Goal: Navigation & Orientation: Understand site structure

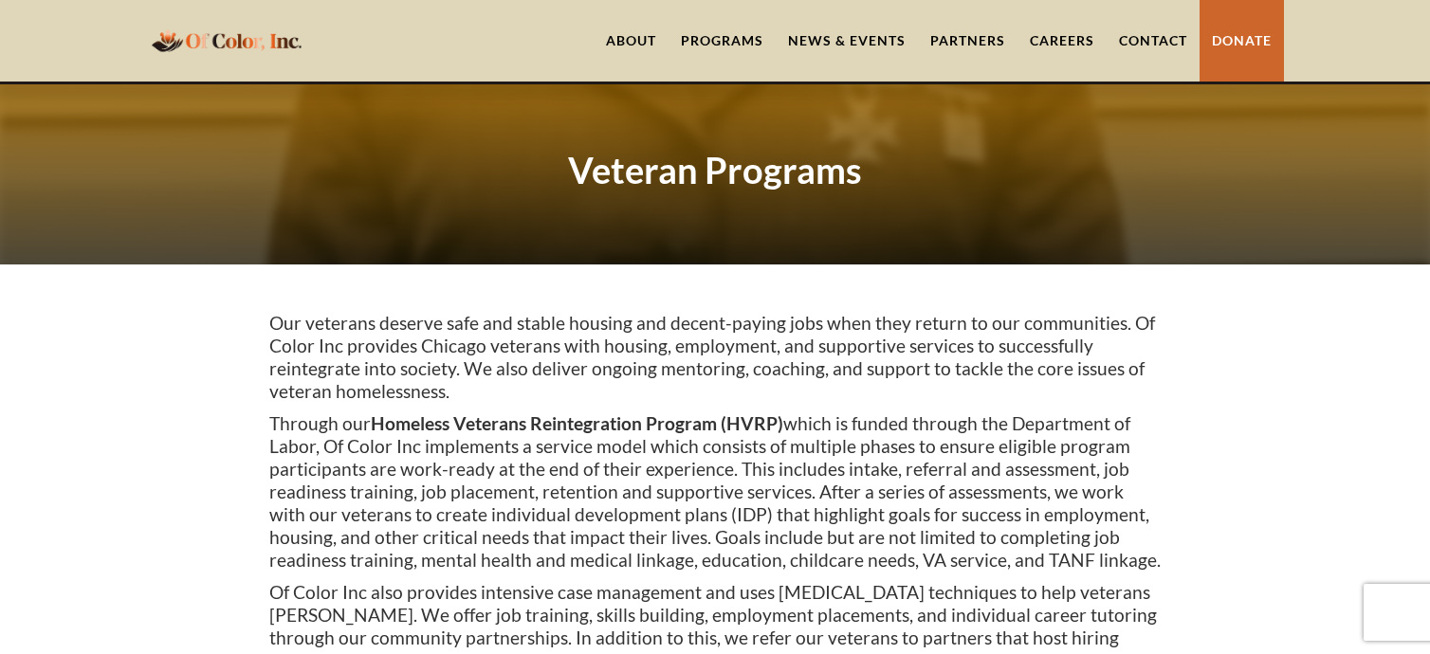
click at [718, 32] on div "Programs" at bounding box center [722, 40] width 82 height 19
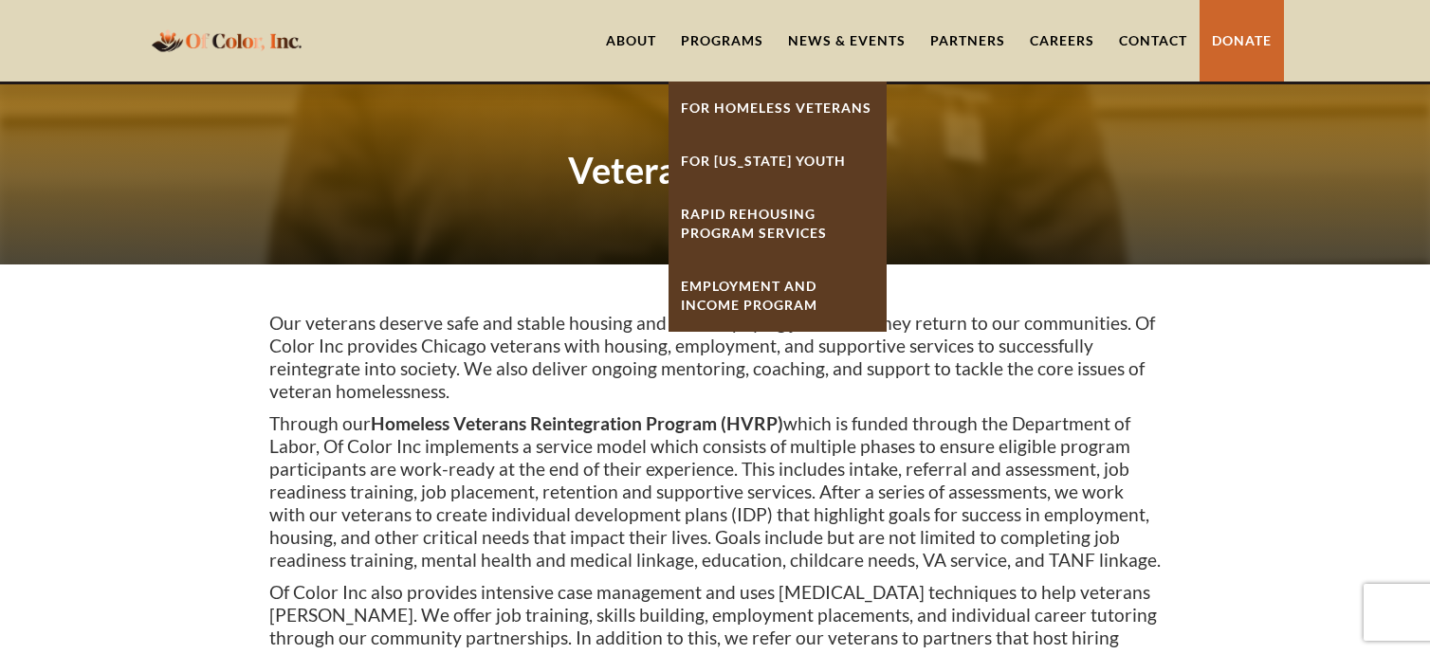
click at [646, 31] on link "About" at bounding box center [630, 41] width 75 height 82
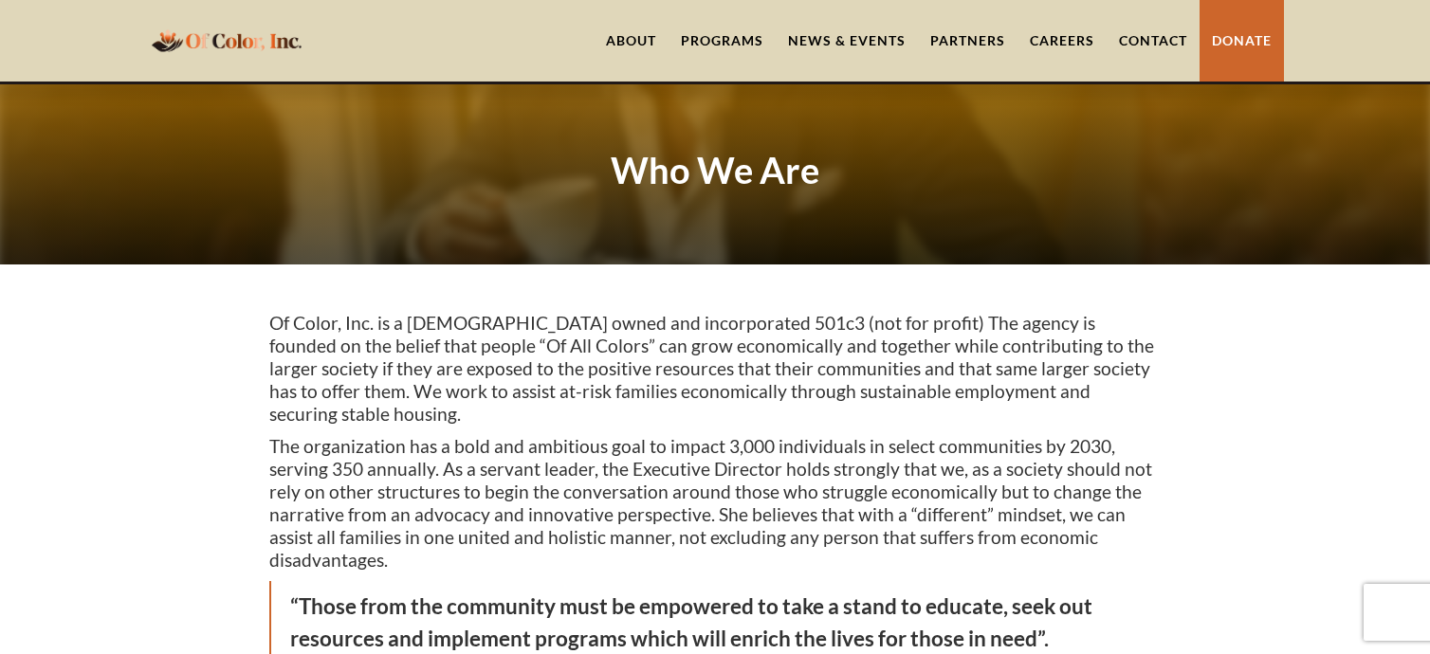
click at [865, 39] on link "News & Events" at bounding box center [846, 41] width 142 height 82
